Goal: Obtain resource: Obtain resource

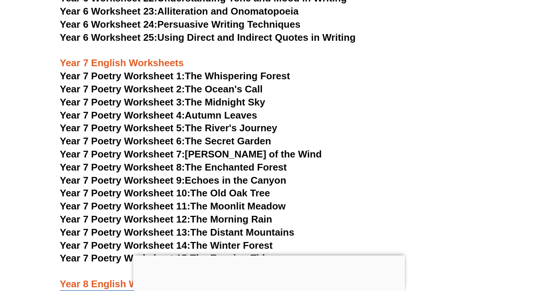
scroll to position [4785, 0]
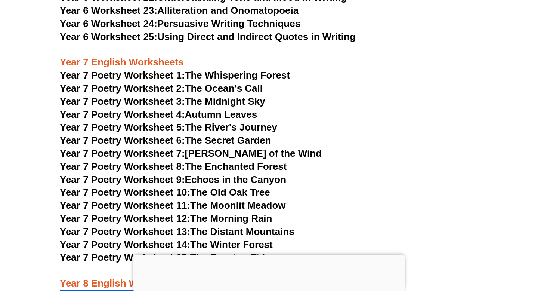
click at [237, 70] on link "Year 7 Poetry Worksheet 1: The Whispering Forest" at bounding box center [175, 75] width 230 height 11
click at [218, 83] on link "Year 7 Poetry Worksheet 2: The Ocean's Call" at bounding box center [161, 88] width 203 height 11
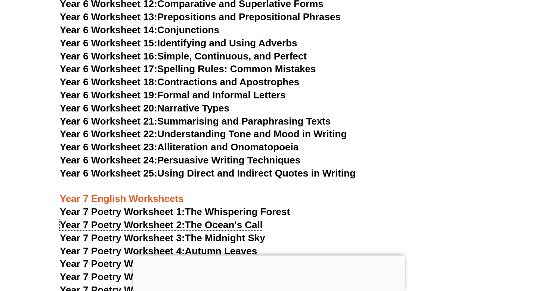
scroll to position [4648, 0]
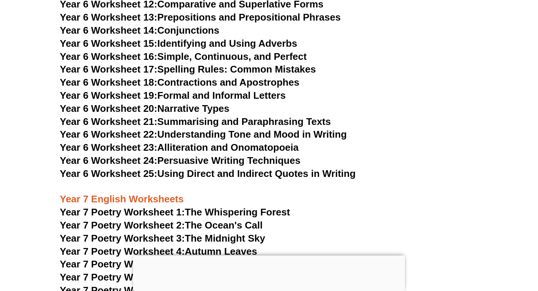
click at [263, 142] on link "Year 6 Worksheet 23: Alliteration and Onomatopoeia" at bounding box center [179, 147] width 239 height 11
